Goal: Information Seeking & Learning: Learn about a topic

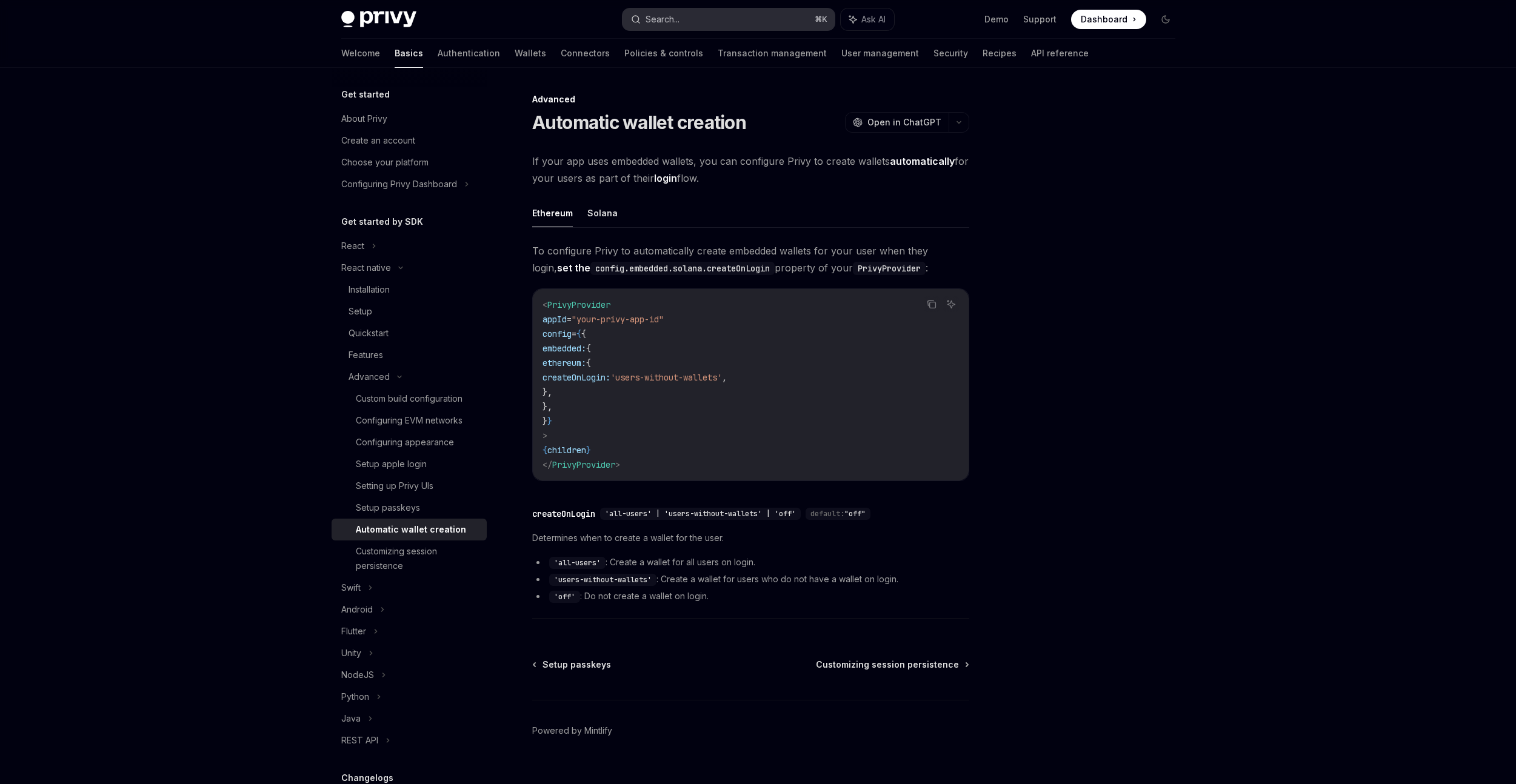
scroll to position [159, 0]
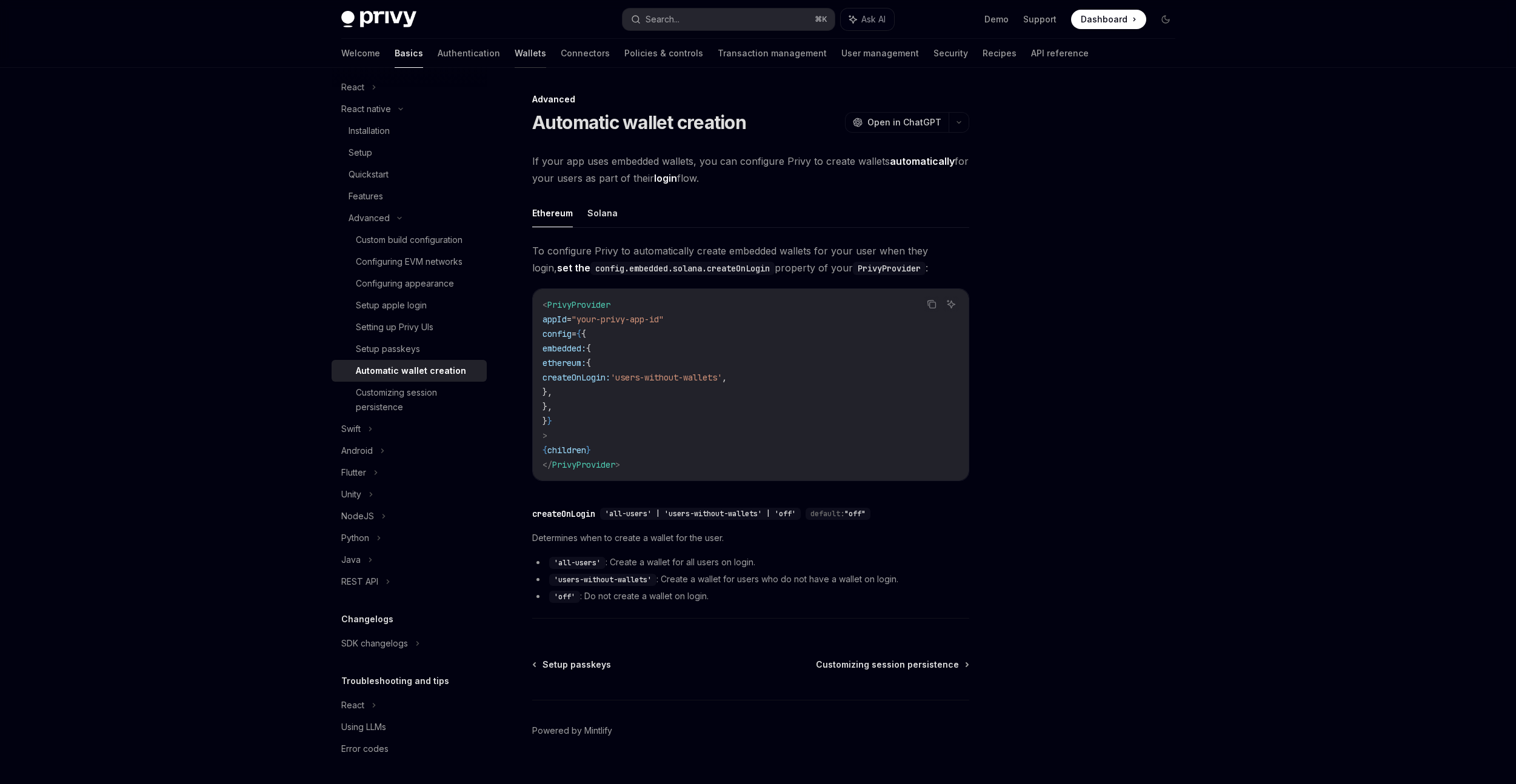
click at [514, 55] on link "Wallets" at bounding box center [530, 53] width 32 height 29
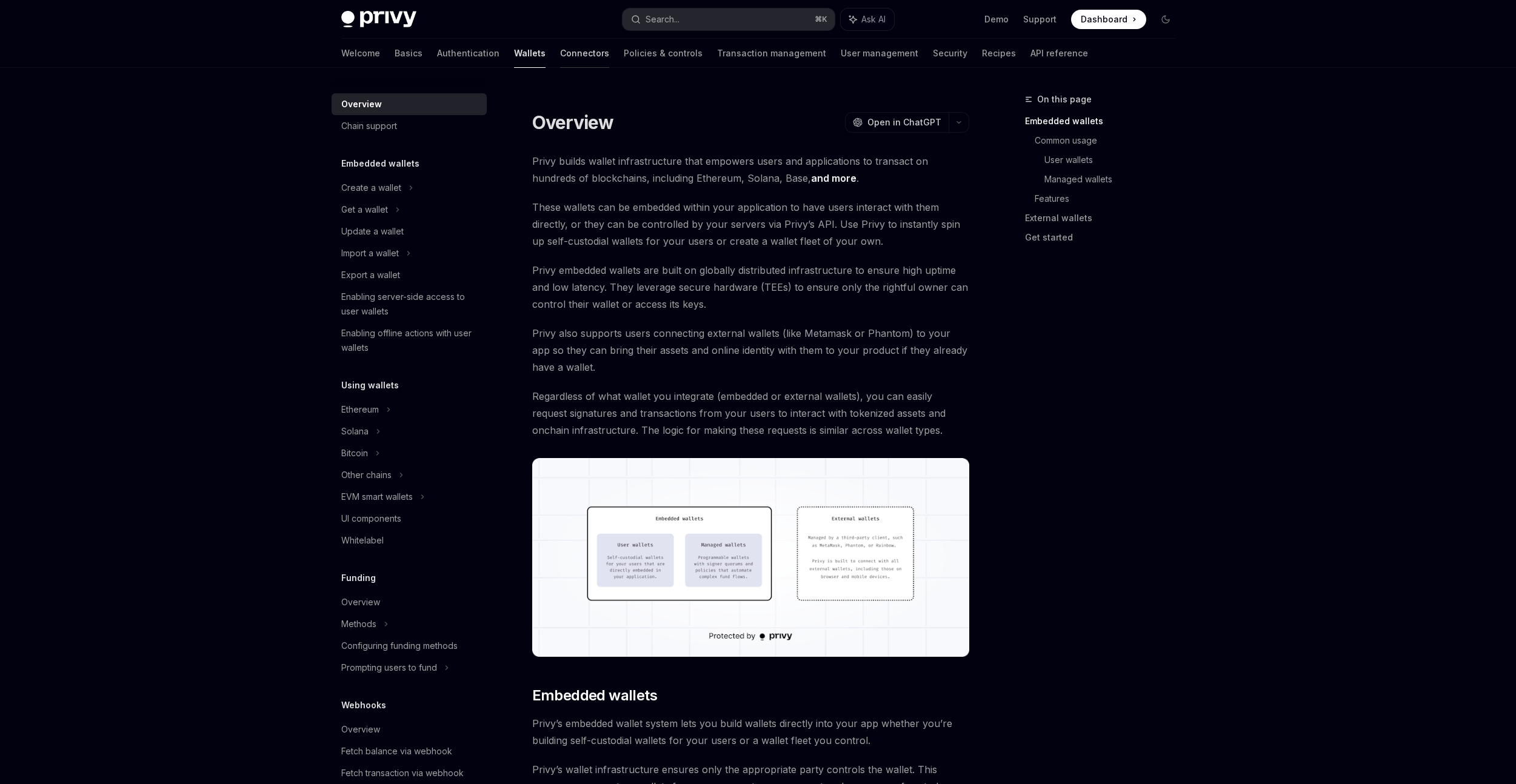
click at [560, 55] on link "Connectors" at bounding box center [585, 53] width 49 height 29
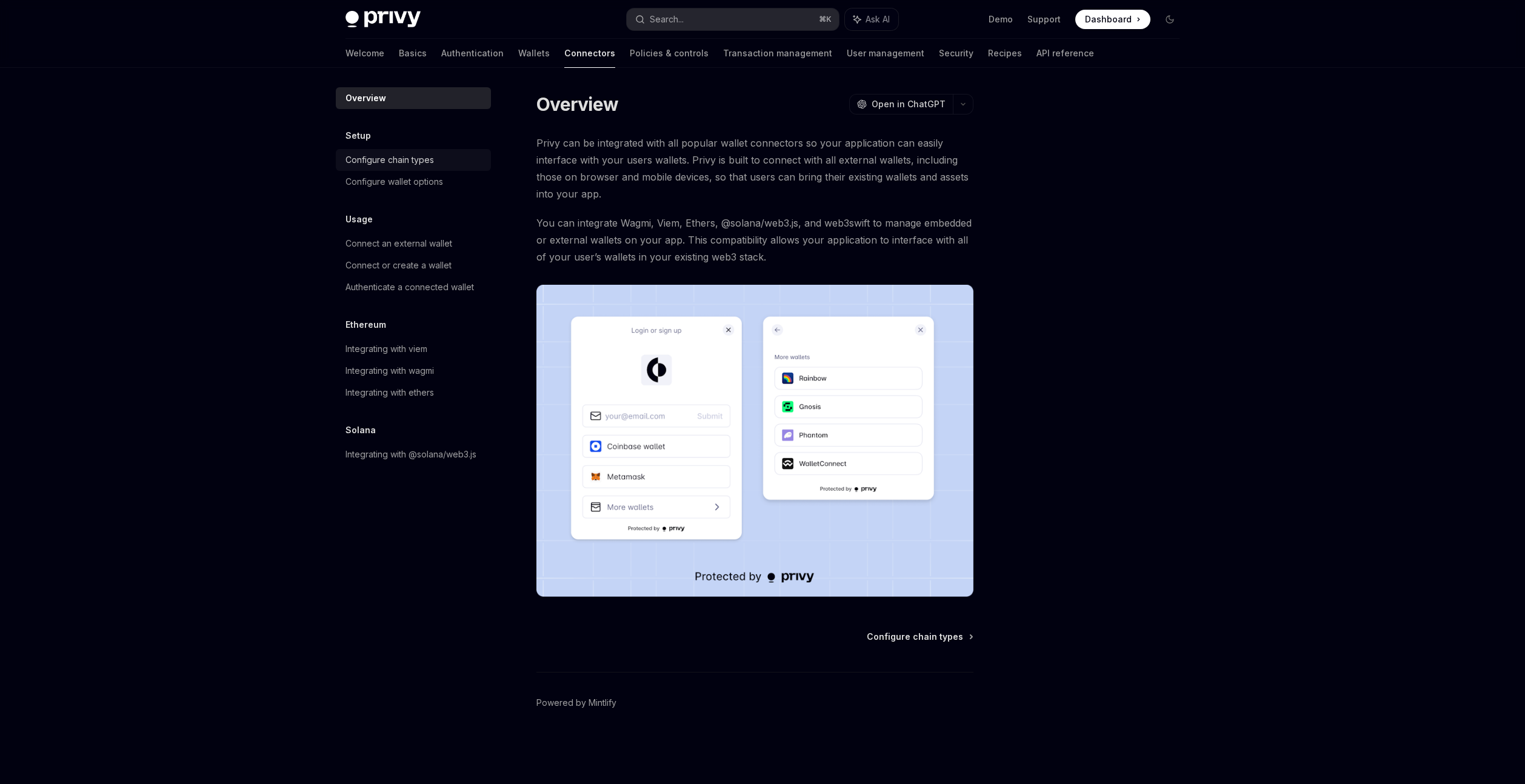
click at [440, 166] on div "Configure chain types" at bounding box center [414, 160] width 138 height 14
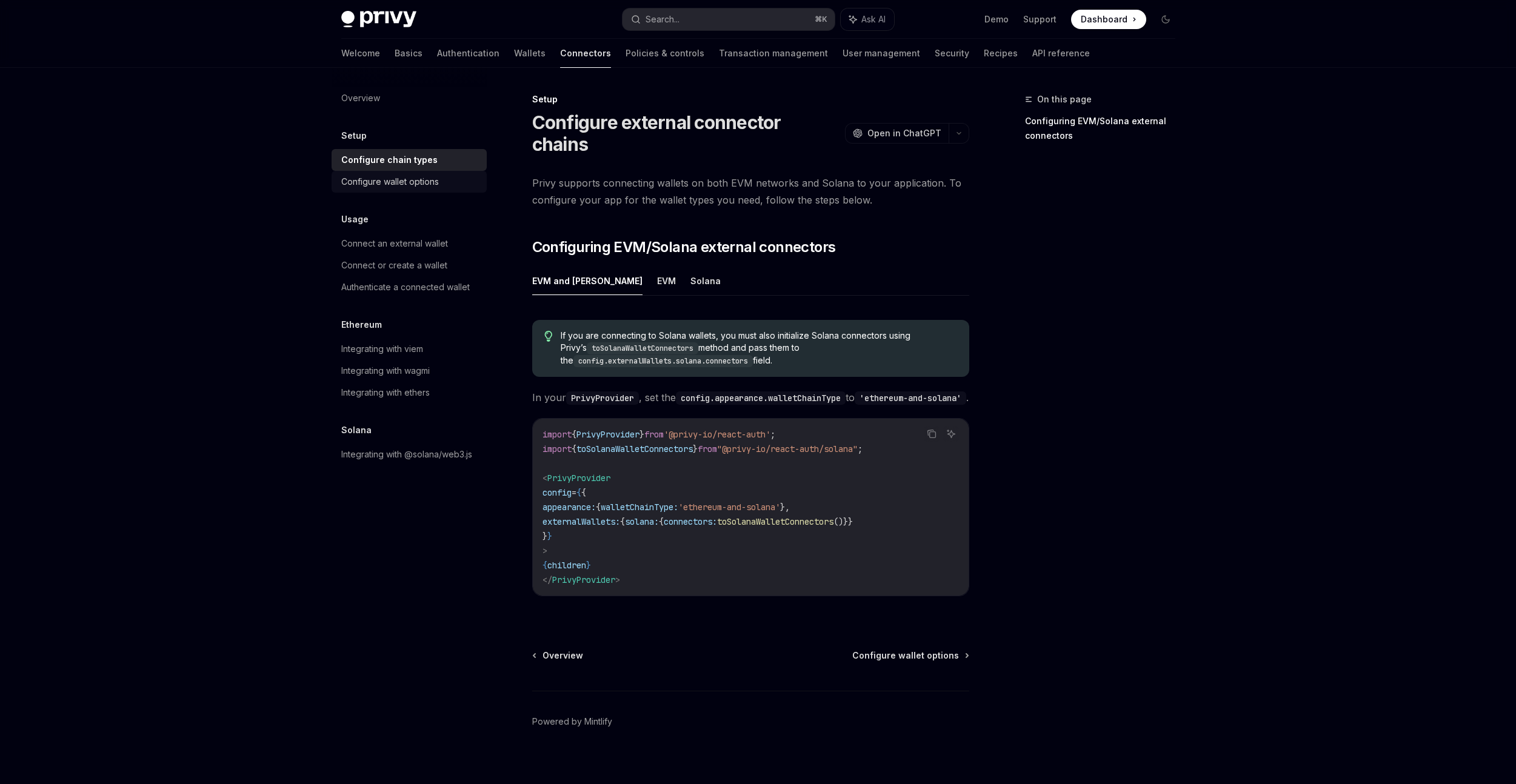
click at [461, 183] on div "Configure wallet options" at bounding box center [410, 181] width 138 height 14
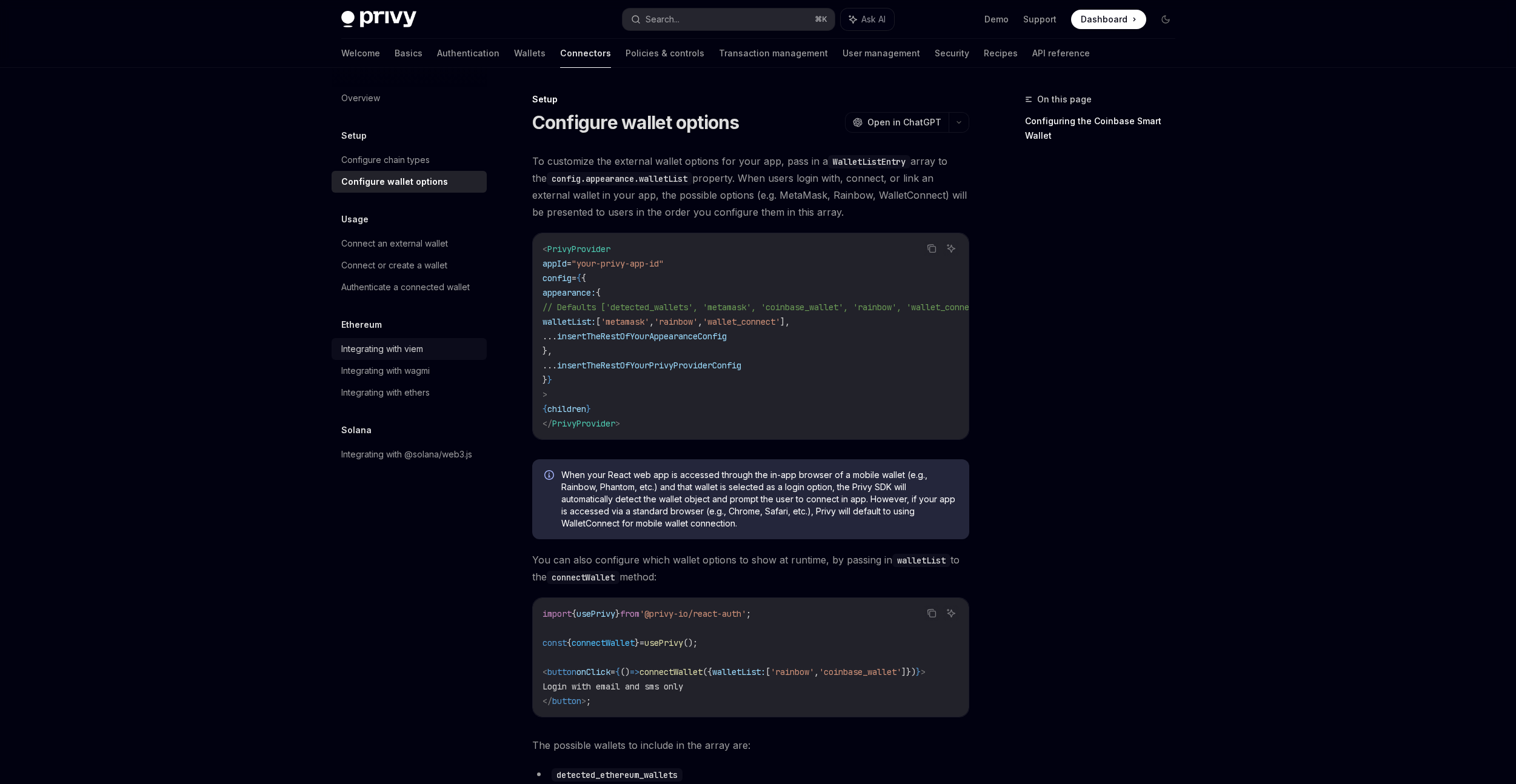
click at [437, 346] on div "Integrating with viem" at bounding box center [410, 349] width 138 height 14
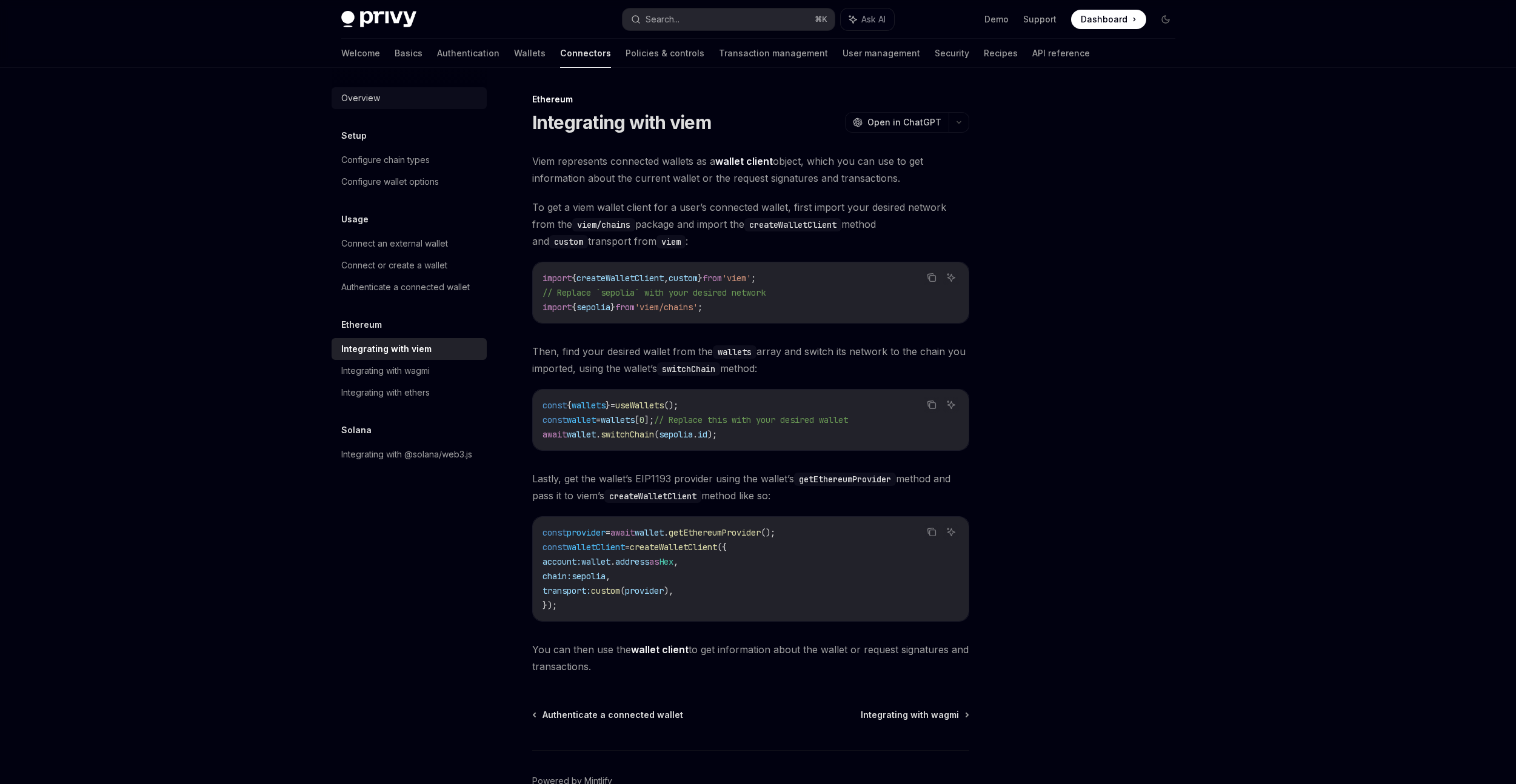
click at [412, 100] on div "Overview" at bounding box center [410, 98] width 138 height 14
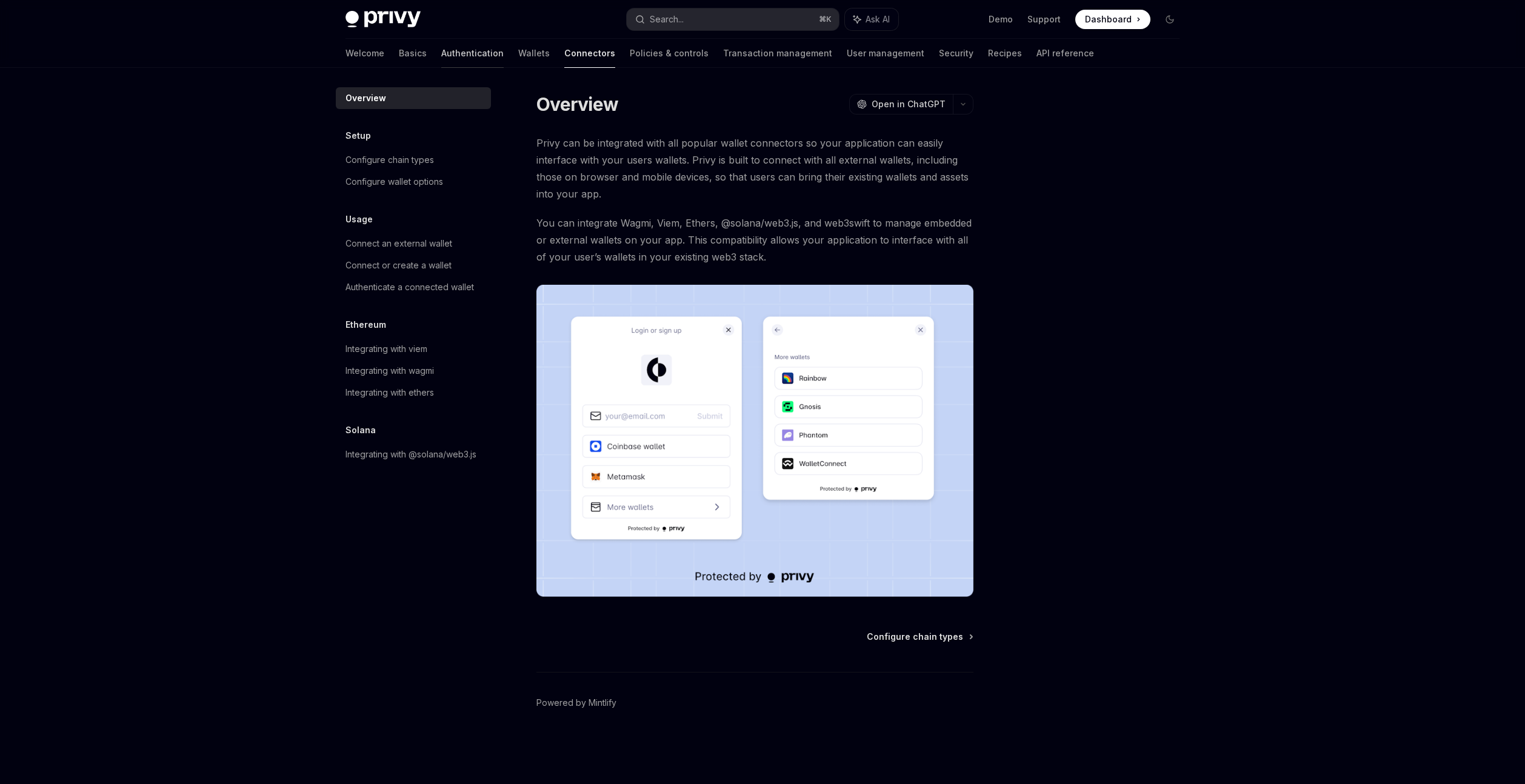
click at [441, 55] on link "Authentication" at bounding box center [472, 53] width 62 height 29
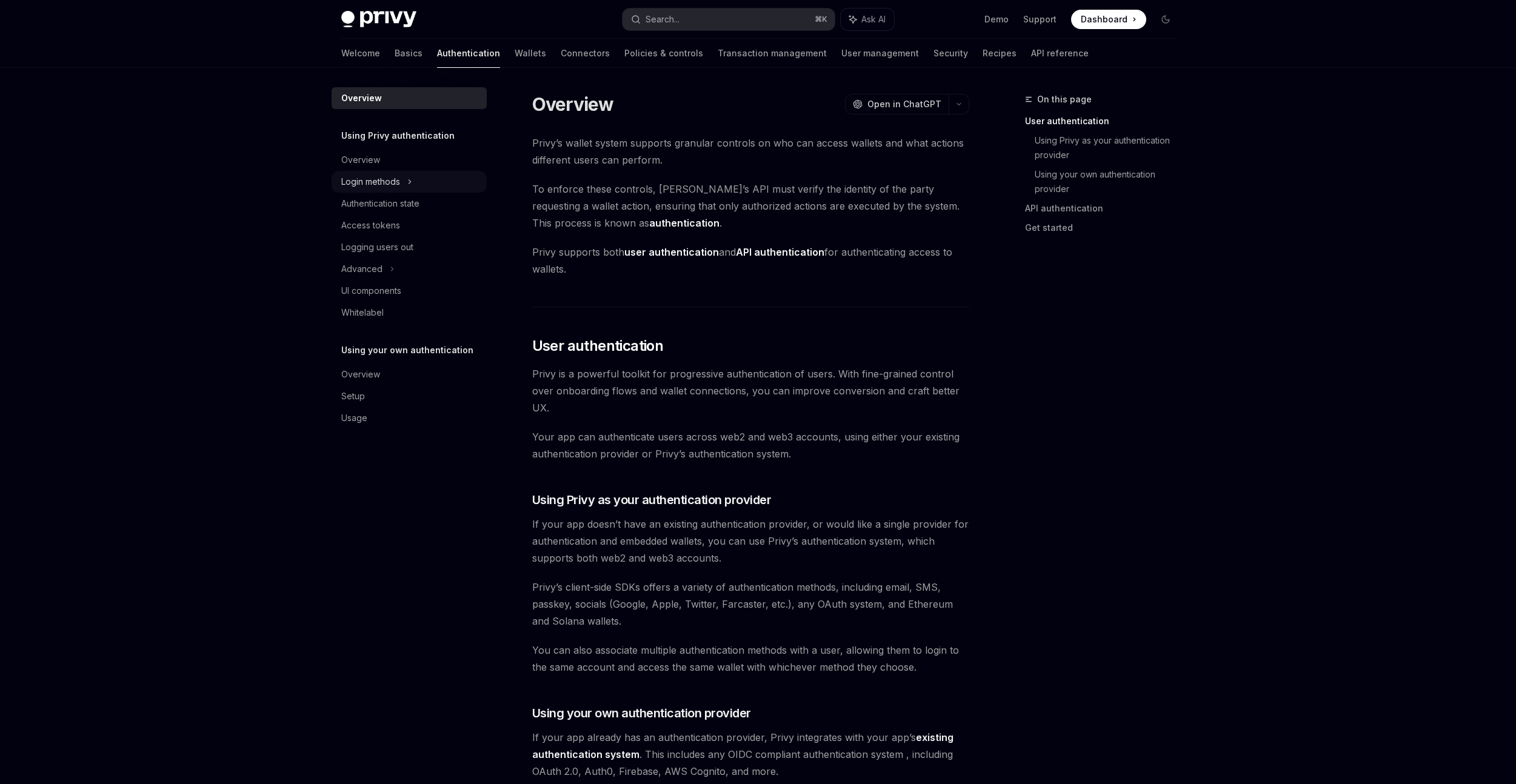
click at [416, 184] on div "Login methods" at bounding box center [409, 182] width 156 height 22
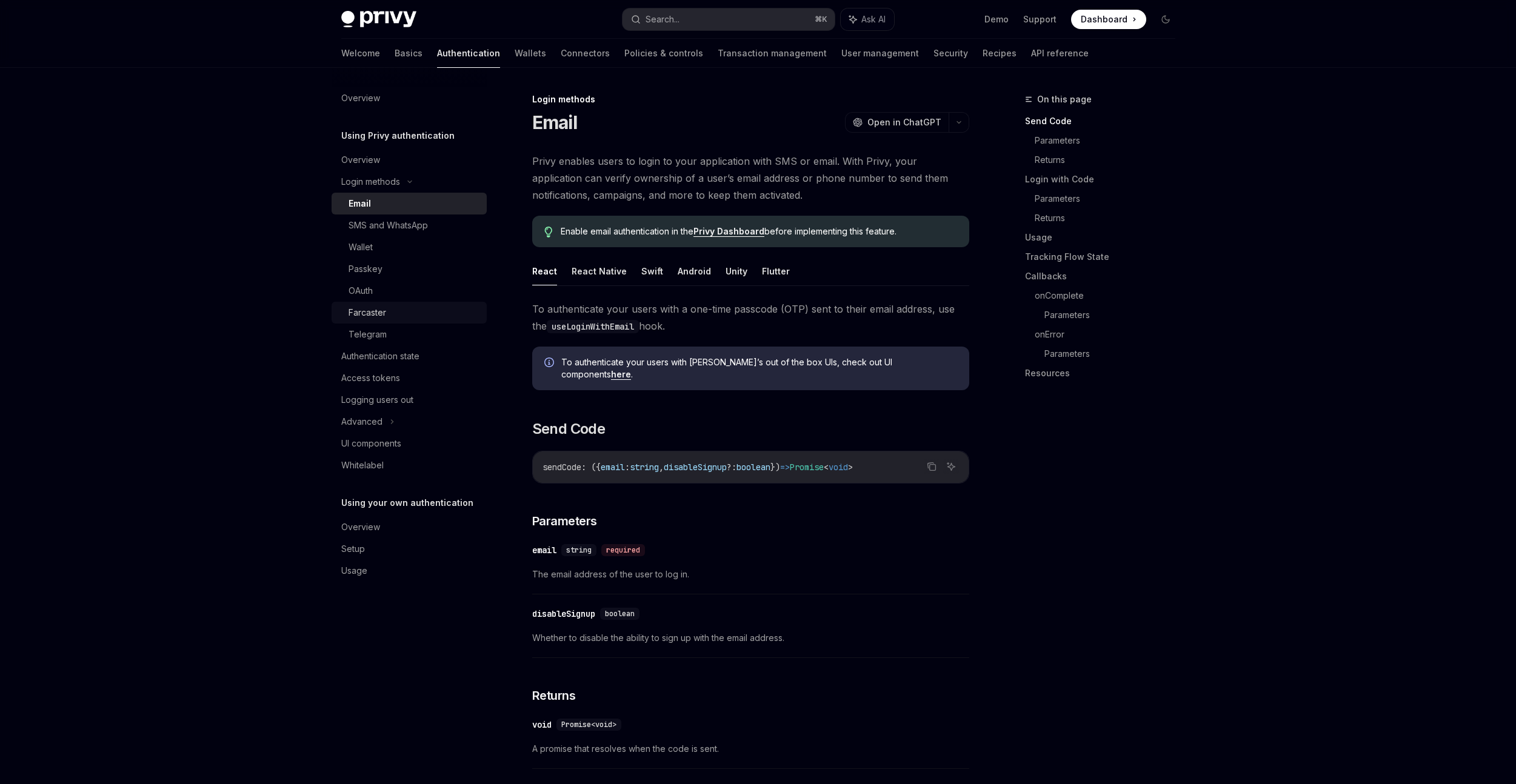
click at [395, 318] on div "Farcaster" at bounding box center [414, 312] width 131 height 14
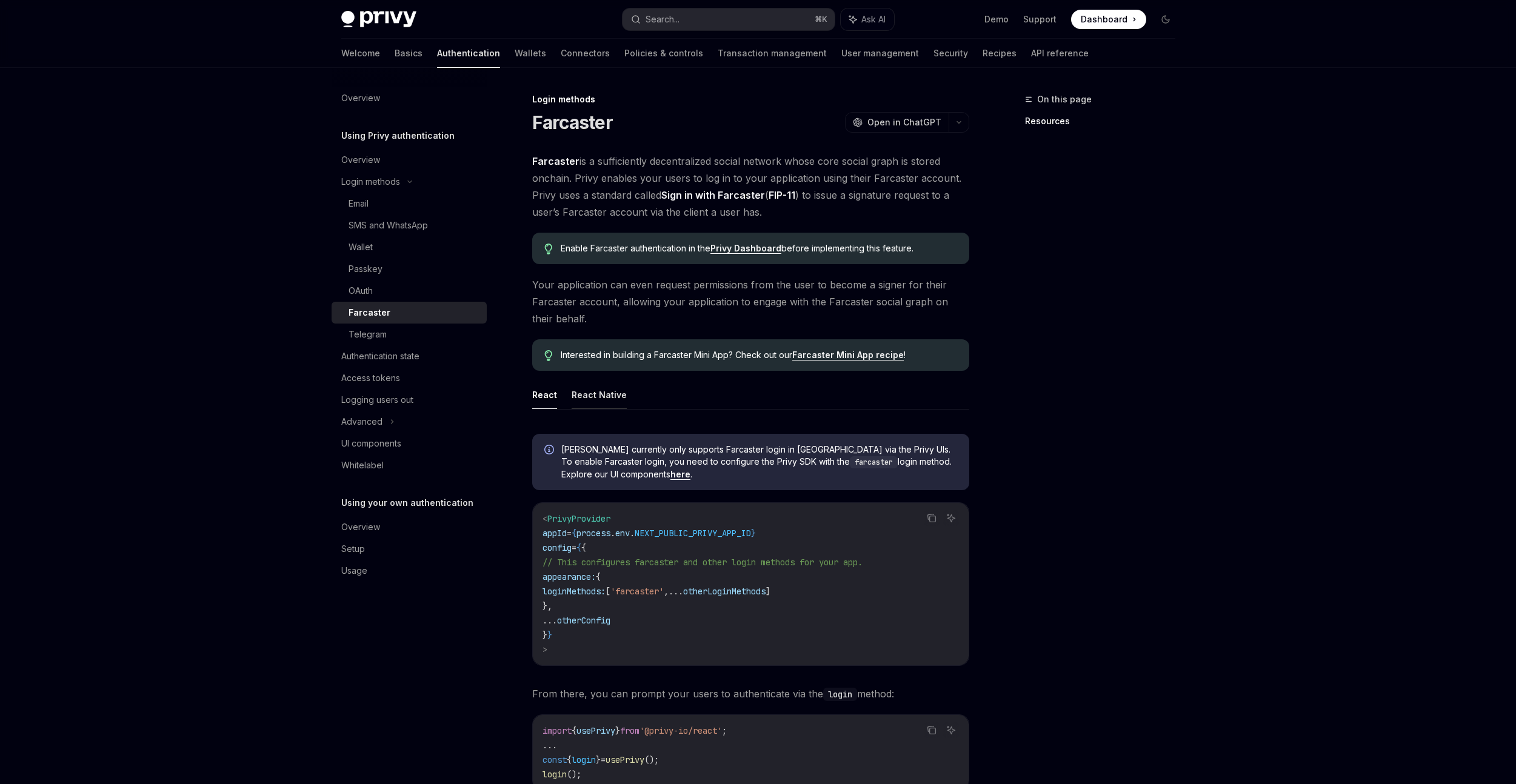
click at [610, 399] on button "React Native" at bounding box center [599, 395] width 55 height 29
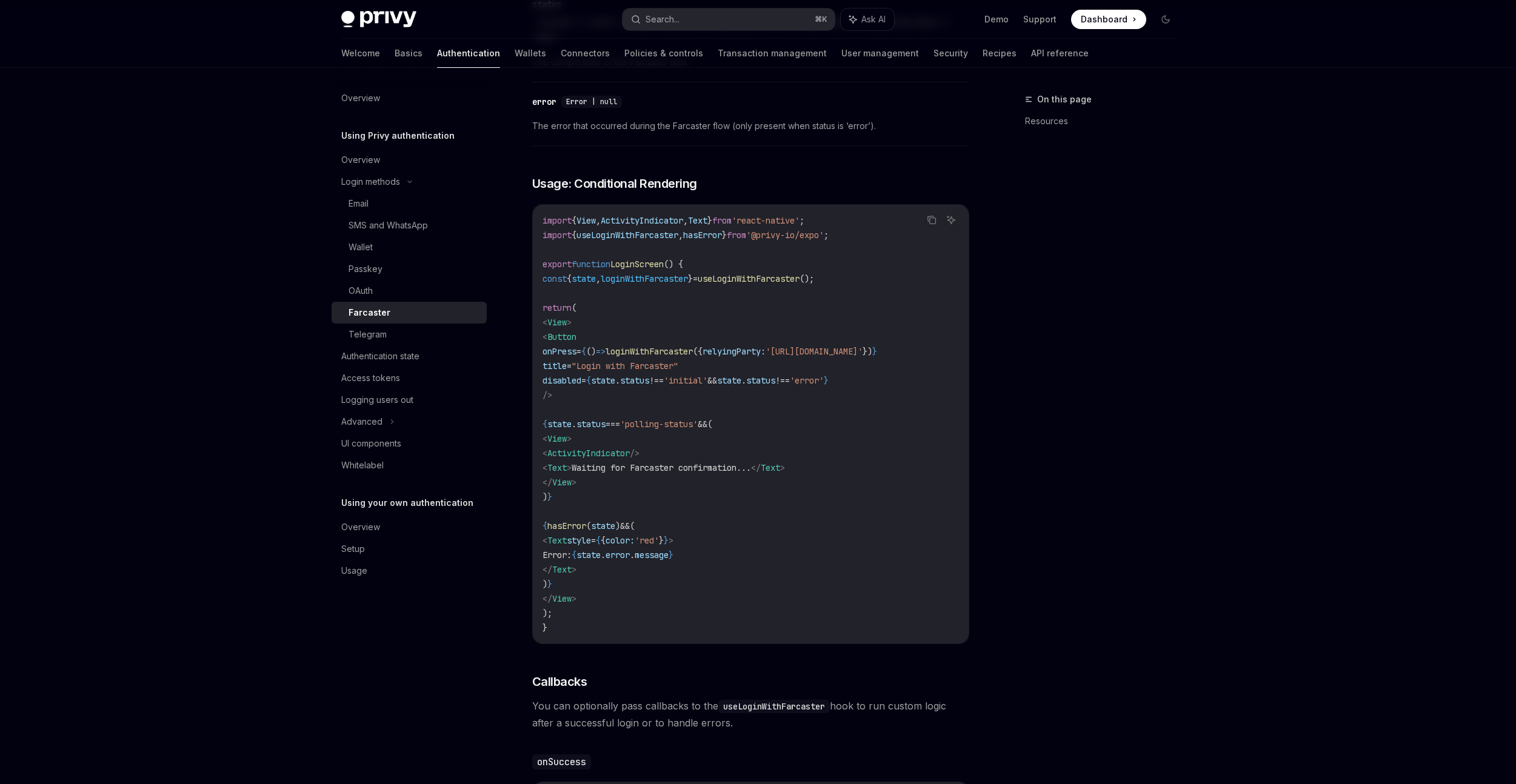
scroll to position [1791, 0]
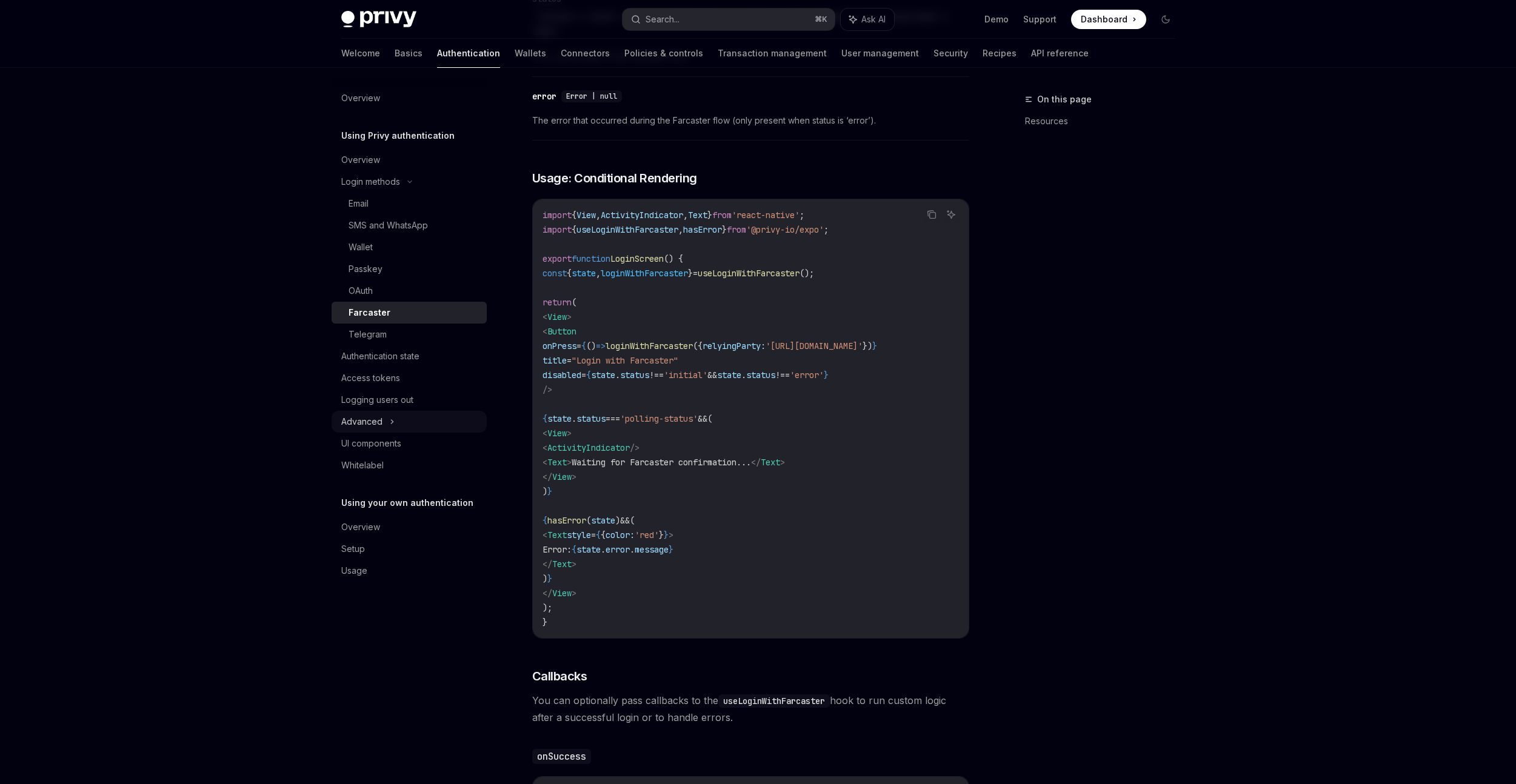
click at [392, 422] on icon at bounding box center [392, 421] width 2 height 3
click at [391, 420] on icon at bounding box center [392, 421] width 14 height 5
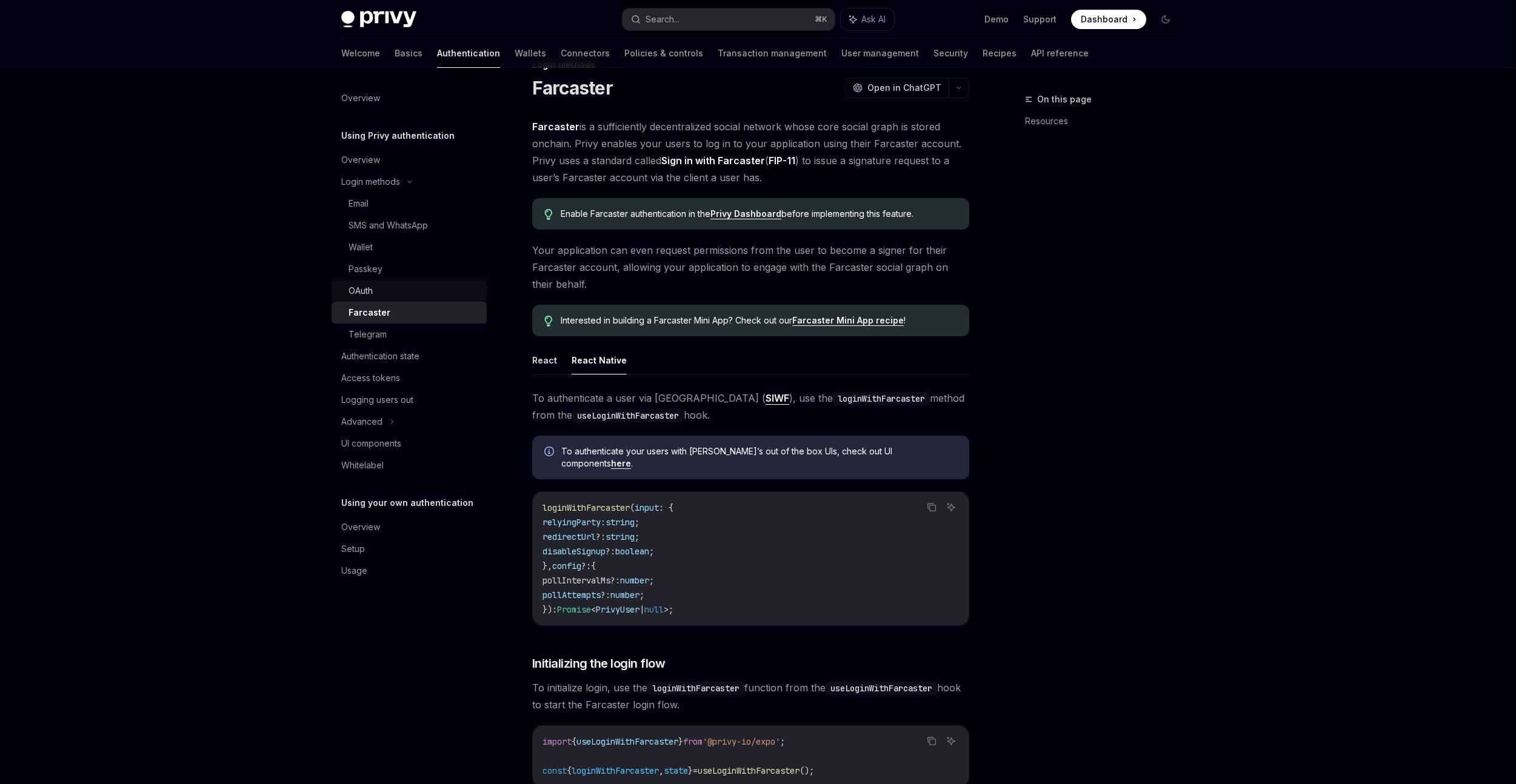
scroll to position [0, 0]
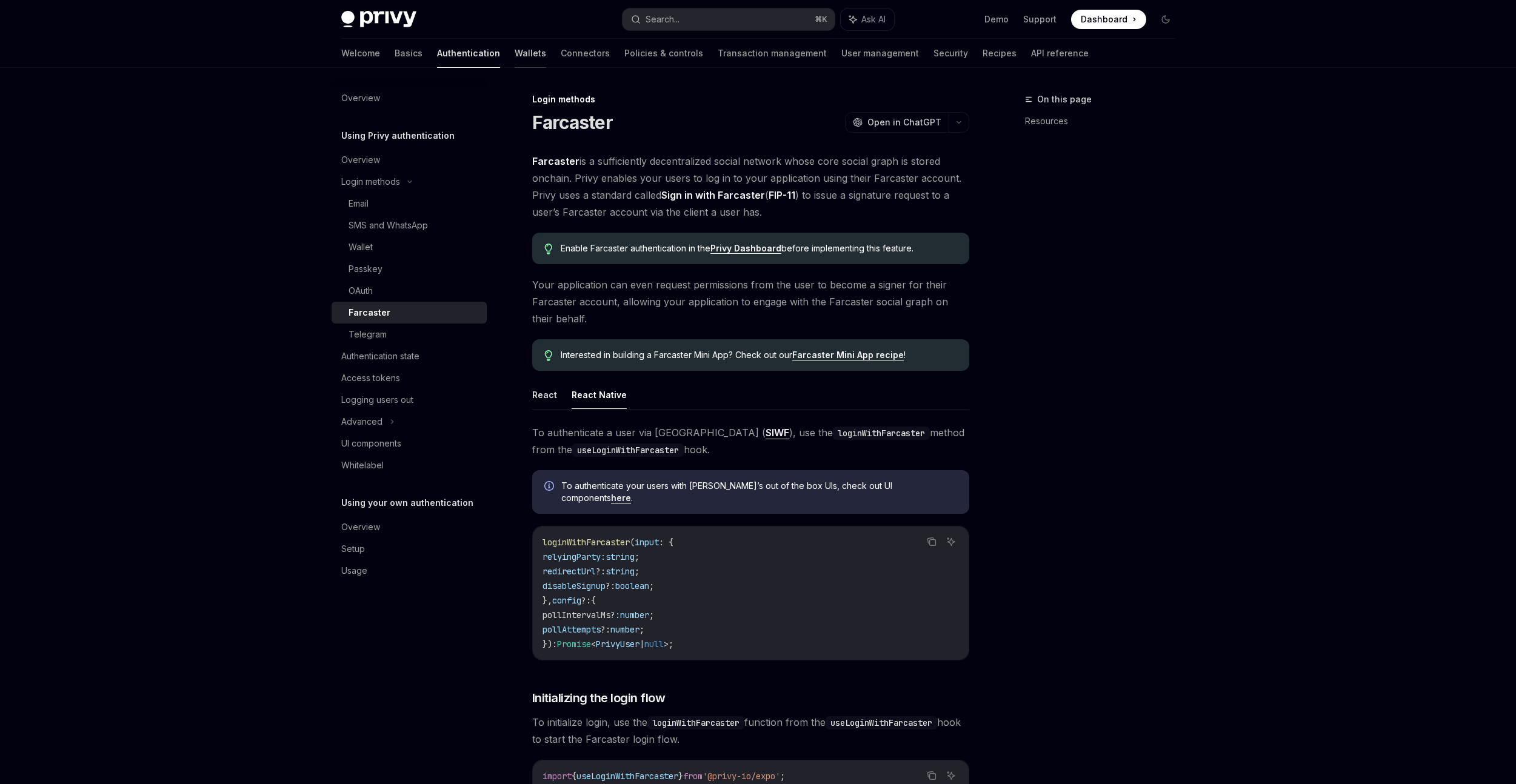
click at [514, 51] on link "Wallets" at bounding box center [530, 53] width 32 height 29
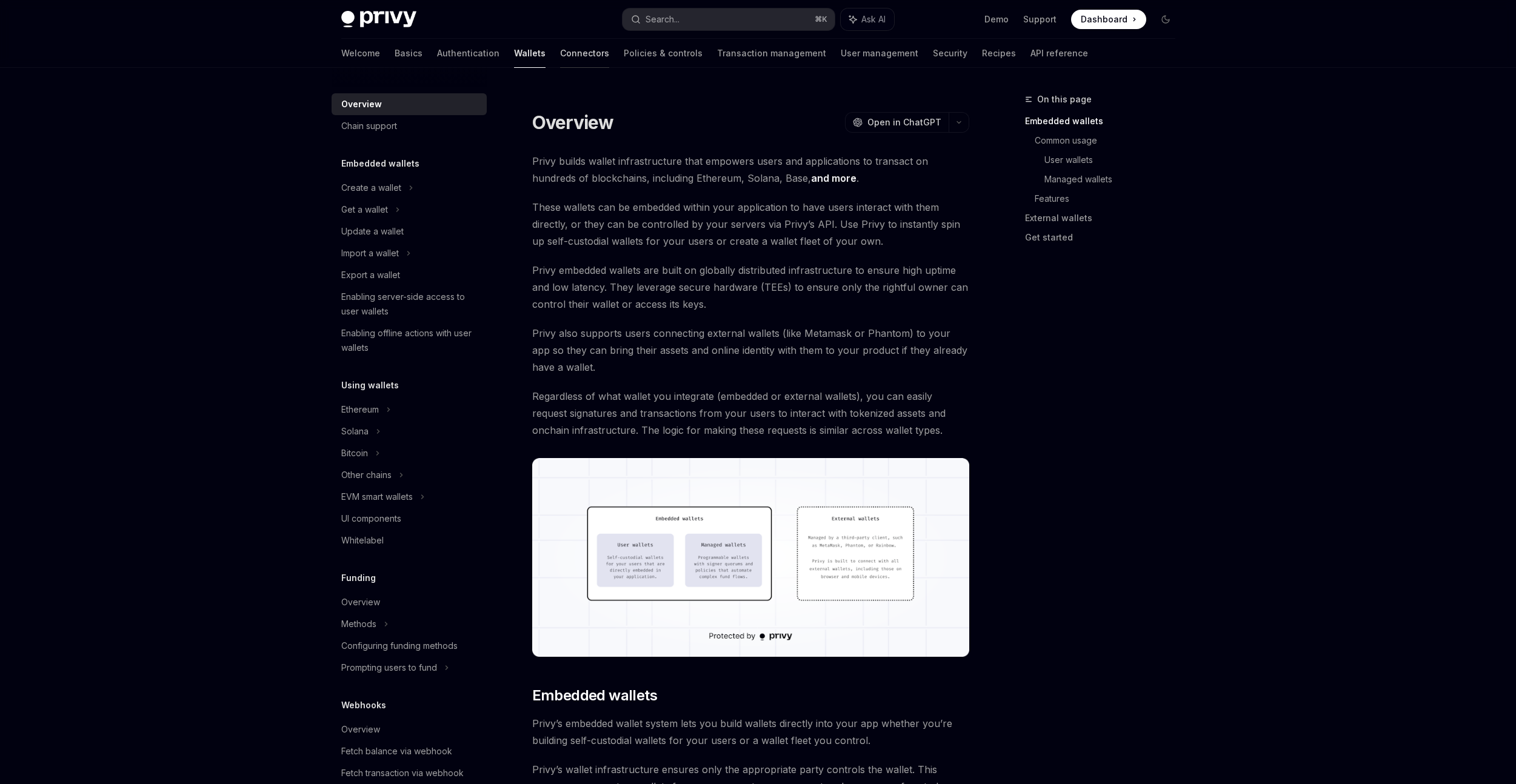
click at [560, 54] on link "Connectors" at bounding box center [585, 53] width 49 height 29
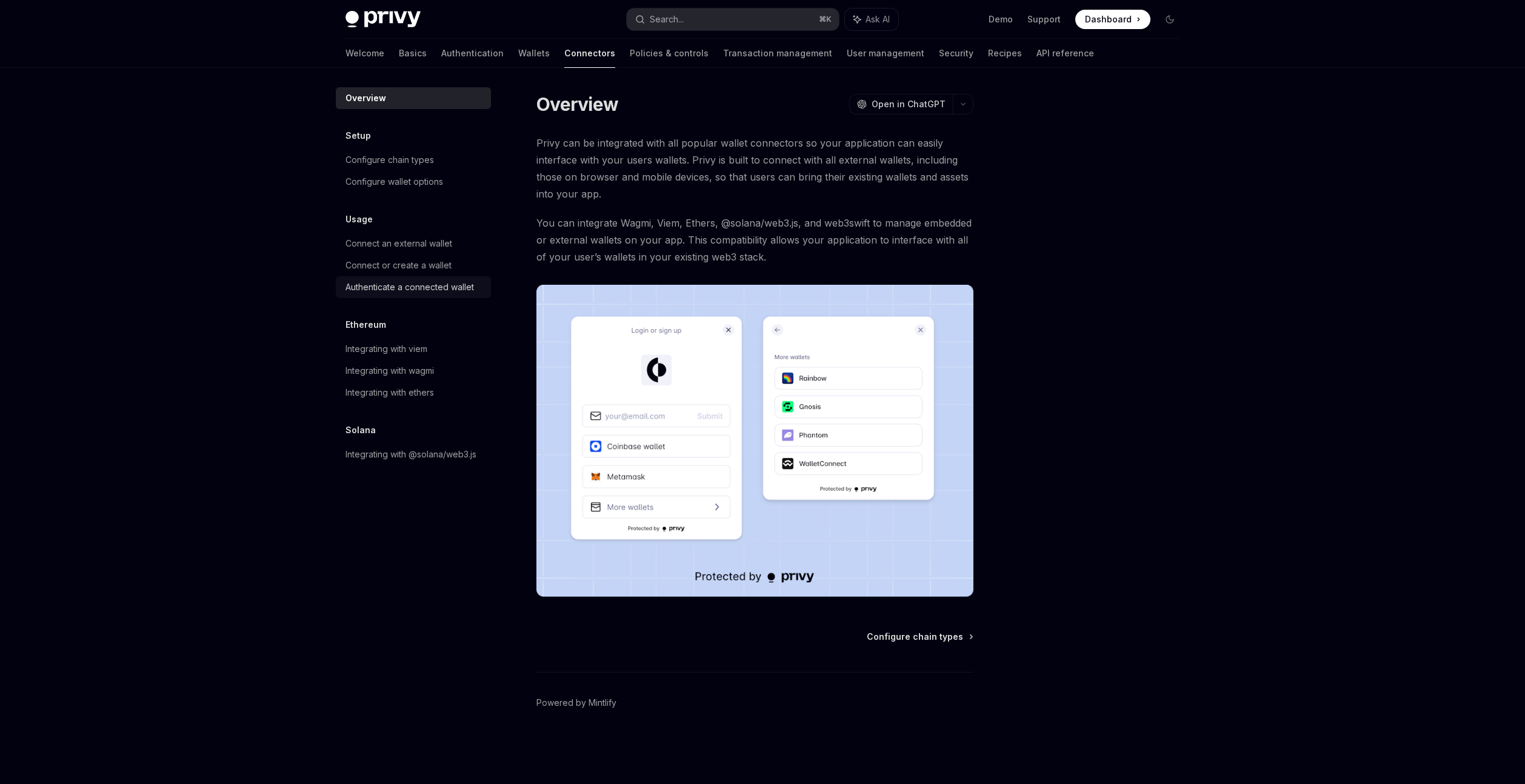
click at [434, 287] on div "Authenticate a connected wallet" at bounding box center [410, 287] width 129 height 14
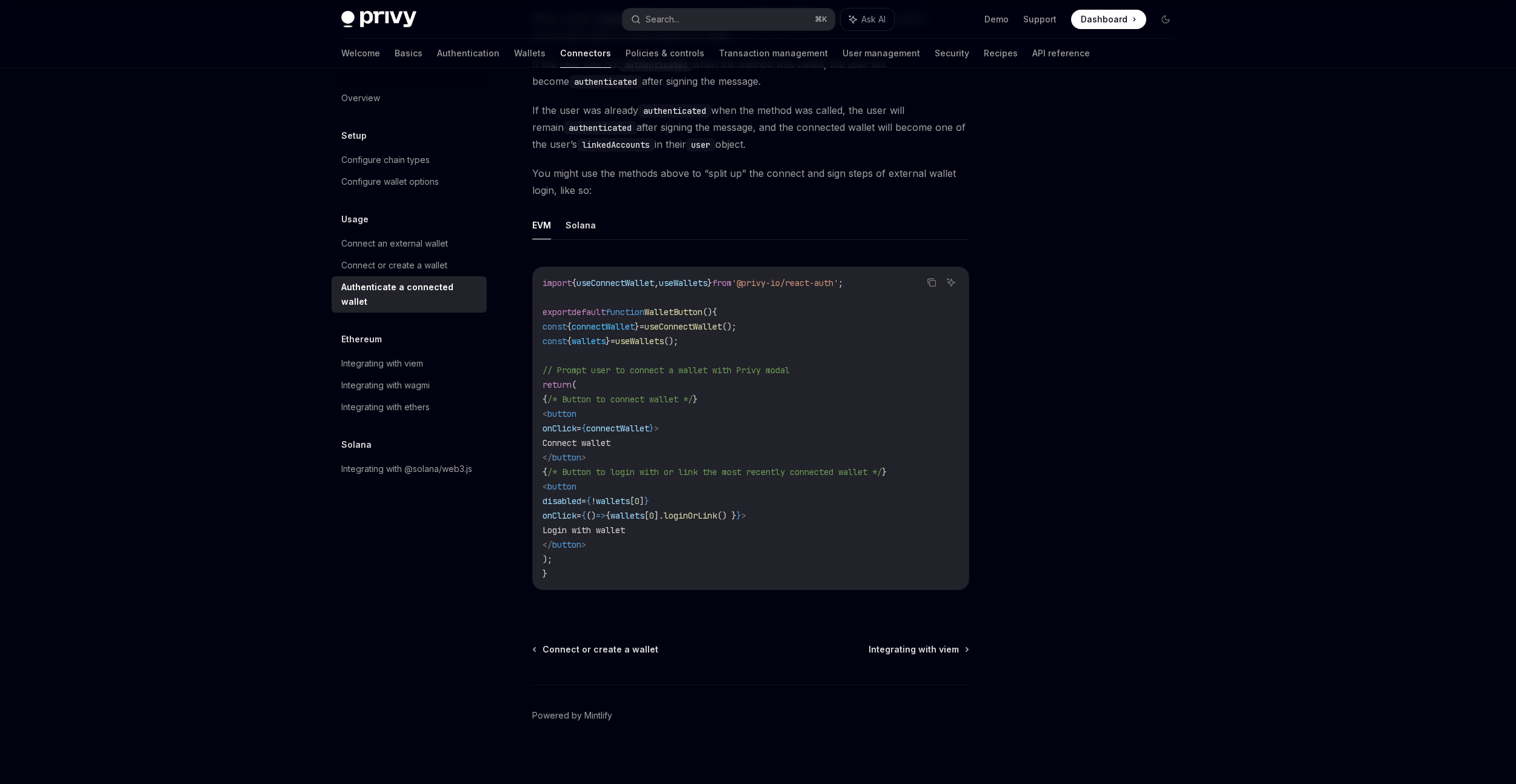
scroll to position [496, 0]
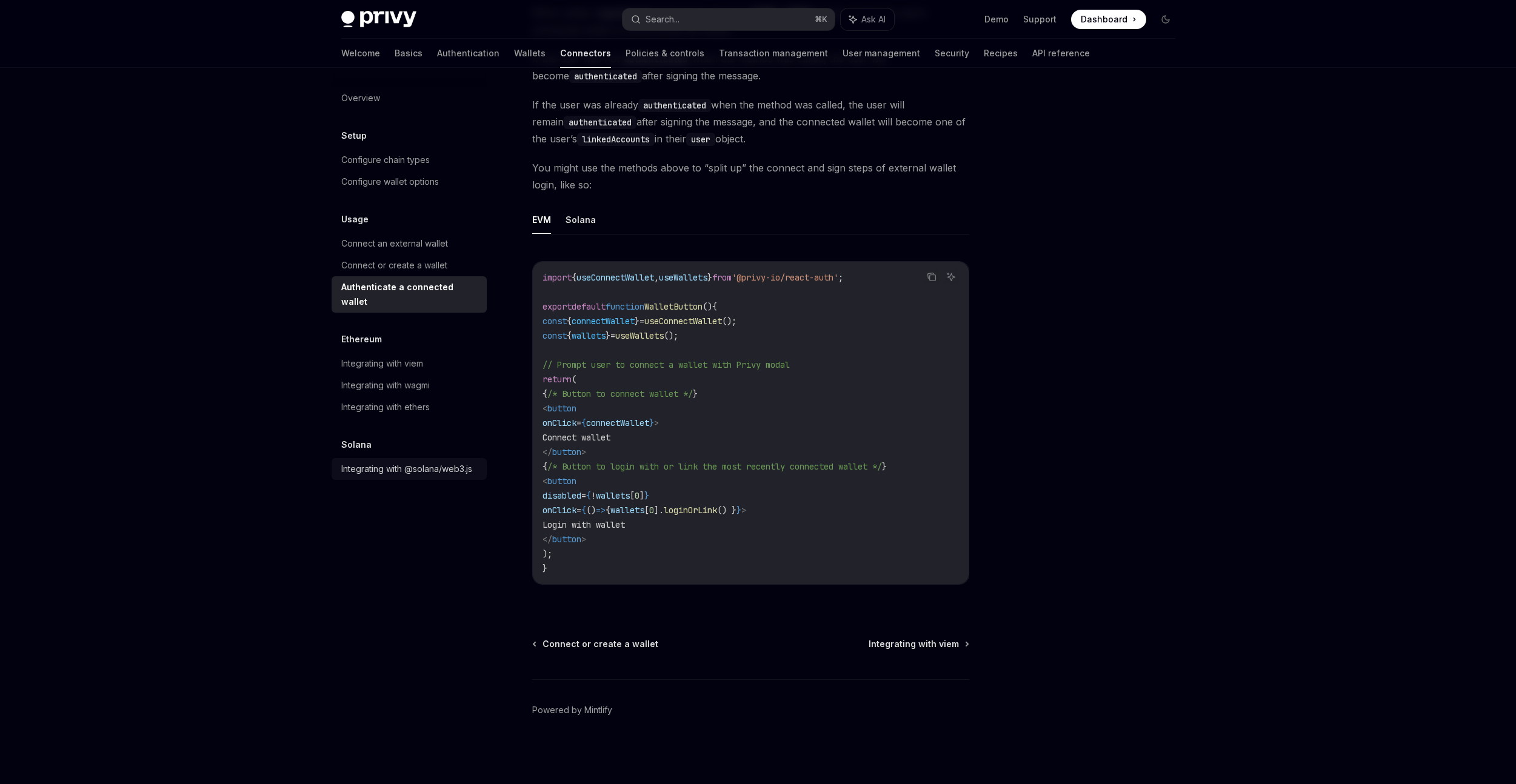
click at [440, 461] on div "Integrating with @solana/web3.js" at bounding box center [406, 468] width 131 height 14
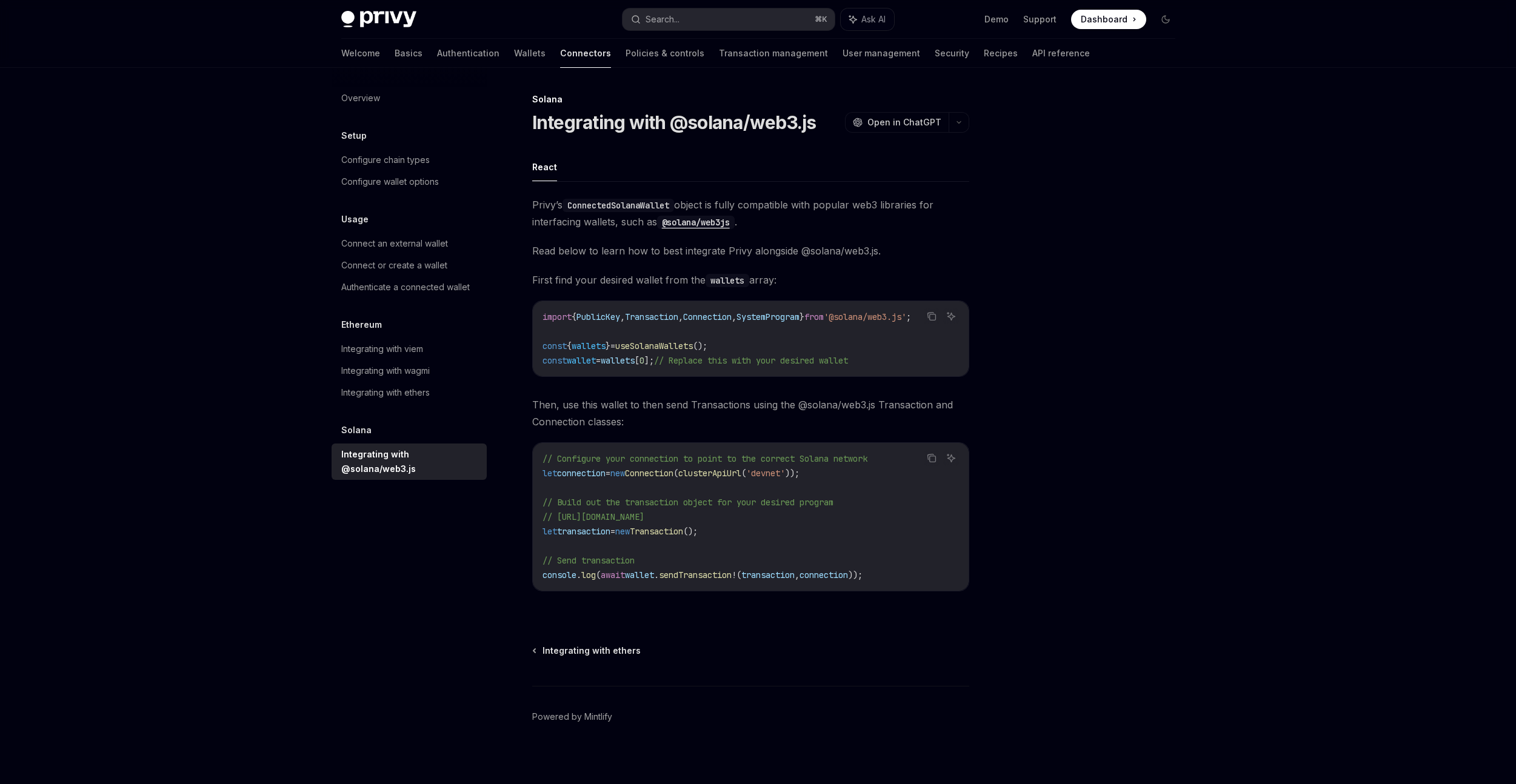
click at [369, 14] on img at bounding box center [379, 19] width 75 height 17
type textarea "*"
